Goal: Information Seeking & Learning: Understand process/instructions

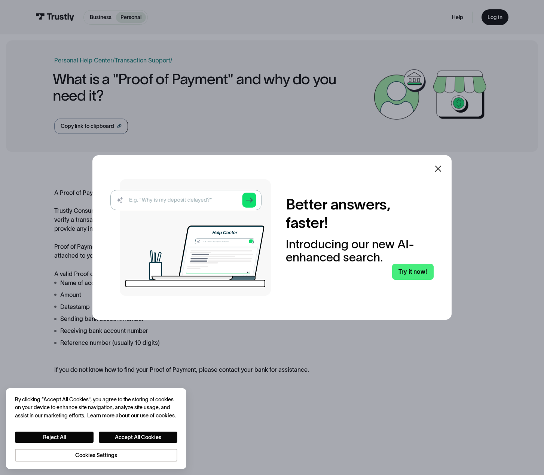
click at [441, 168] on icon at bounding box center [438, 168] width 6 height 6
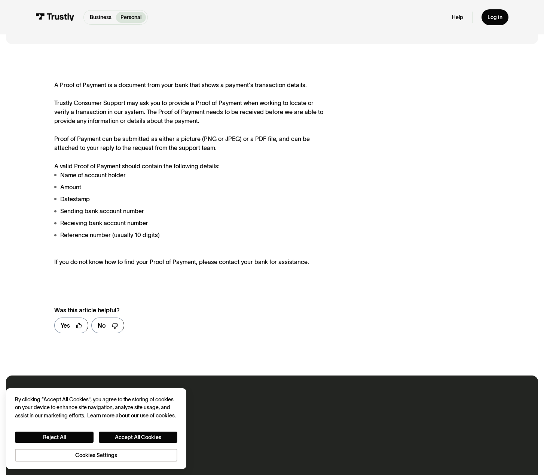
scroll to position [112, 0]
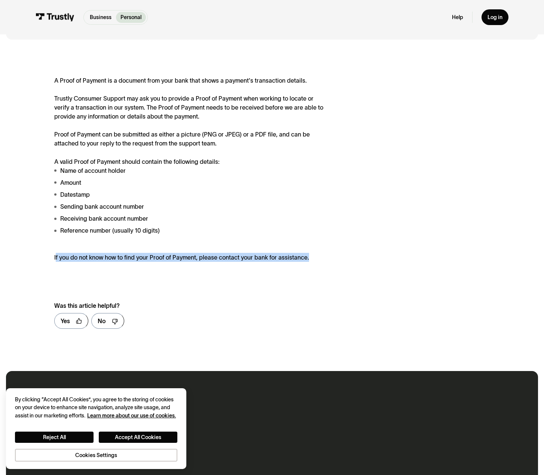
drag, startPoint x: 55, startPoint y: 260, endPoint x: 327, endPoint y: 257, distance: 272.2
click at [327, 257] on div "A Proof of Payment is a document from your bank that shows a payment's transact…" at bounding box center [194, 169] width 280 height 186
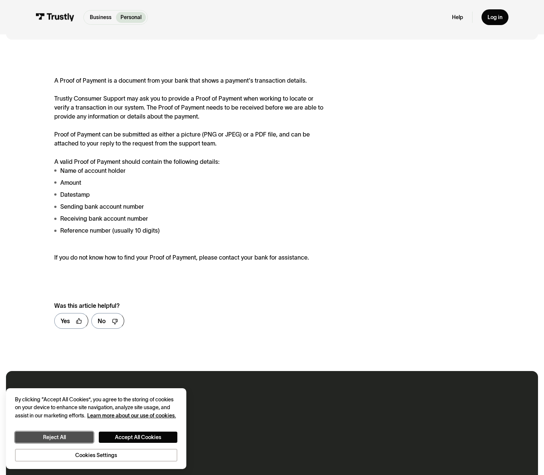
click at [55, 437] on button "Reject All" at bounding box center [54, 436] width 79 height 11
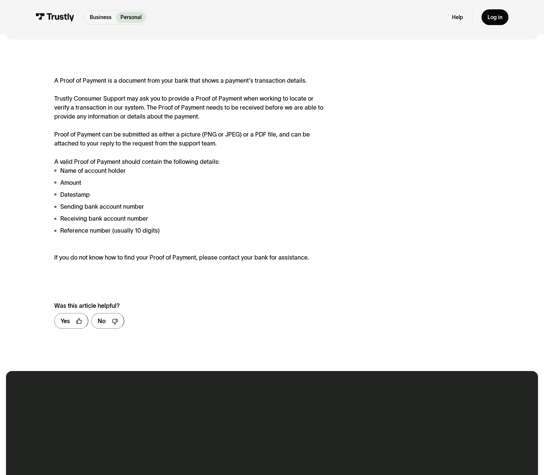
click at [158, 162] on div "A Proof of Payment is a document from your bank that shows a payment's transact…" at bounding box center [194, 169] width 280 height 186
click at [126, 134] on div "A Proof of Payment is a document from your bank that shows a payment's transact…" at bounding box center [194, 169] width 280 height 186
click at [110, 151] on div "A Proof of Payment is a document from your bank that shows a payment's transact…" at bounding box center [194, 169] width 280 height 186
click at [114, 143] on div "A Proof of Payment is a document from your bank that shows a payment's transact…" at bounding box center [194, 169] width 280 height 186
